Goal: Find specific page/section: Find specific page/section

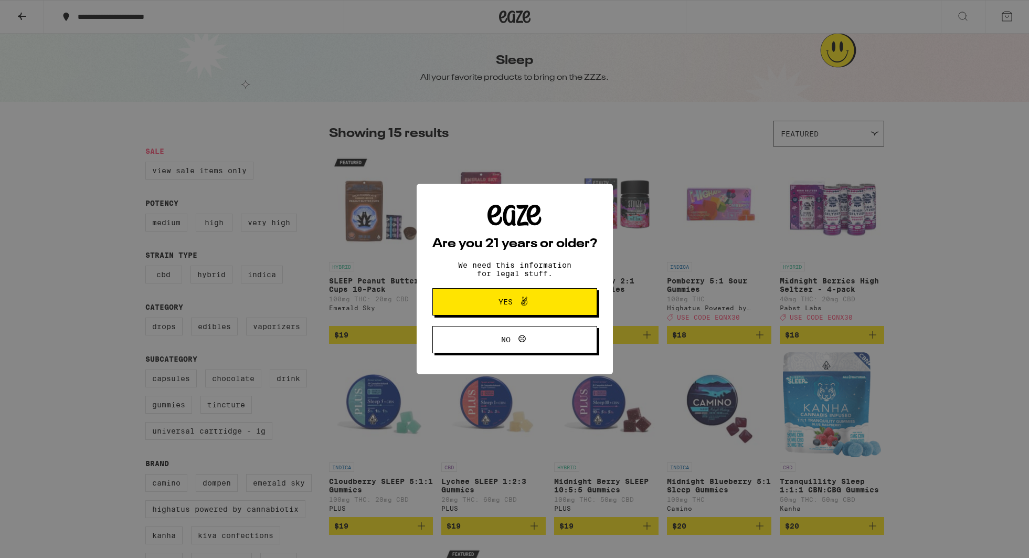
click at [498, 301] on span "Yes" at bounding box center [515, 302] width 80 height 14
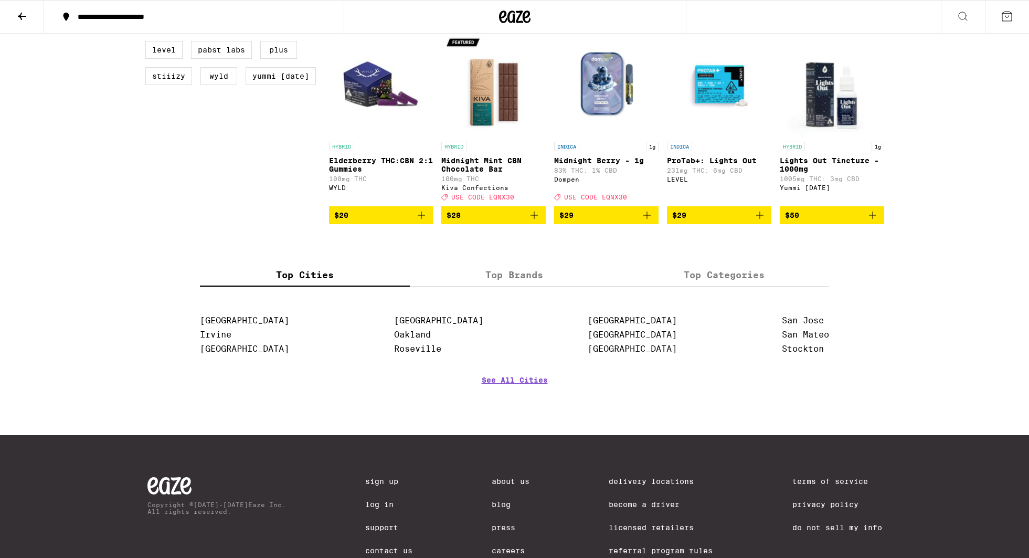
scroll to position [579, 0]
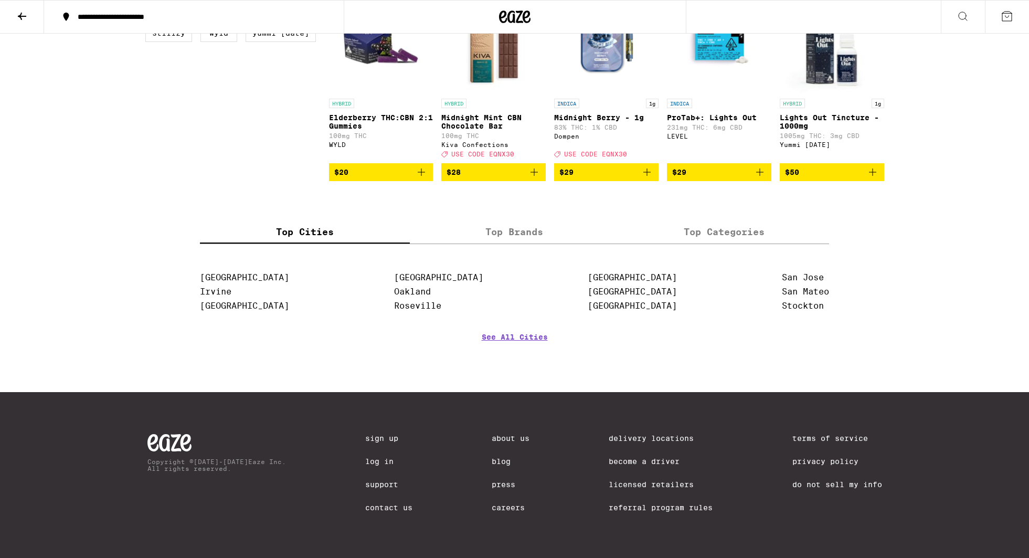
click at [634, 434] on link "Delivery Locations" at bounding box center [661, 438] width 104 height 8
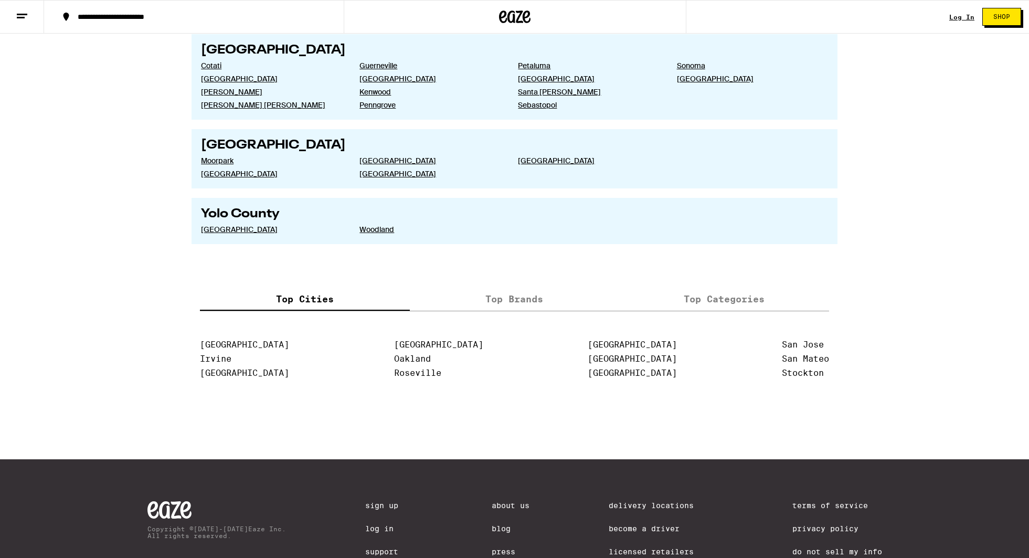
scroll to position [2084, 0]
